Goal: Find specific page/section: Find specific page/section

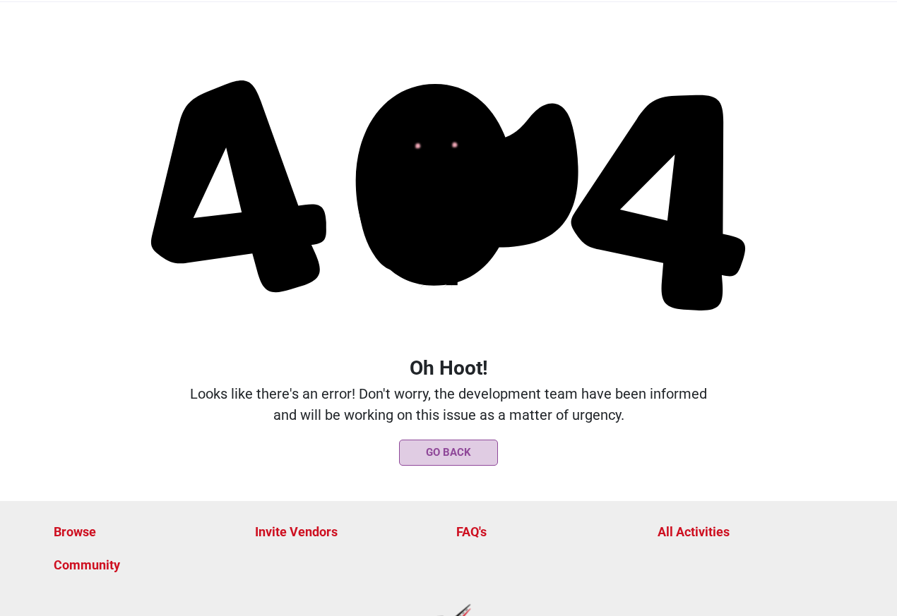
scroll to position [133, 0]
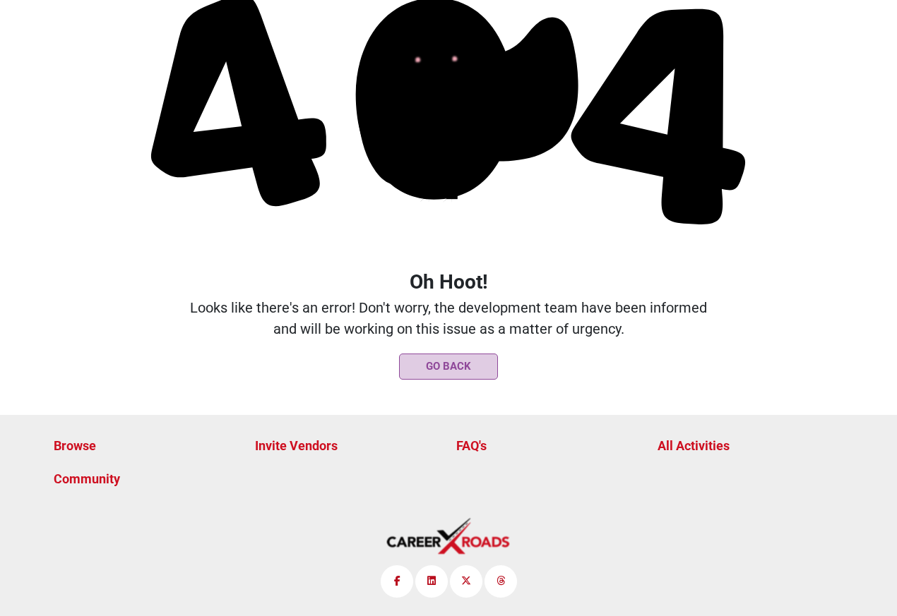
click at [448, 367] on button "Go Back" at bounding box center [448, 367] width 99 height 26
